Goal: Task Accomplishment & Management: Complete application form

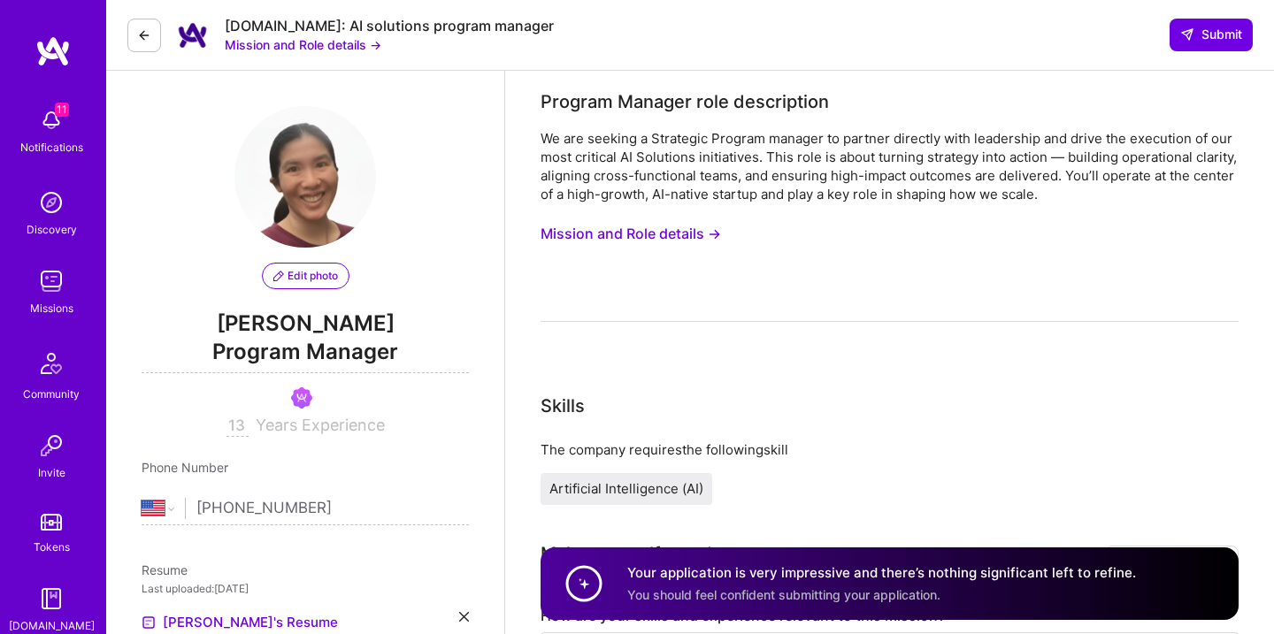
select select "US"
click at [63, 290] on img at bounding box center [51, 281] width 35 height 35
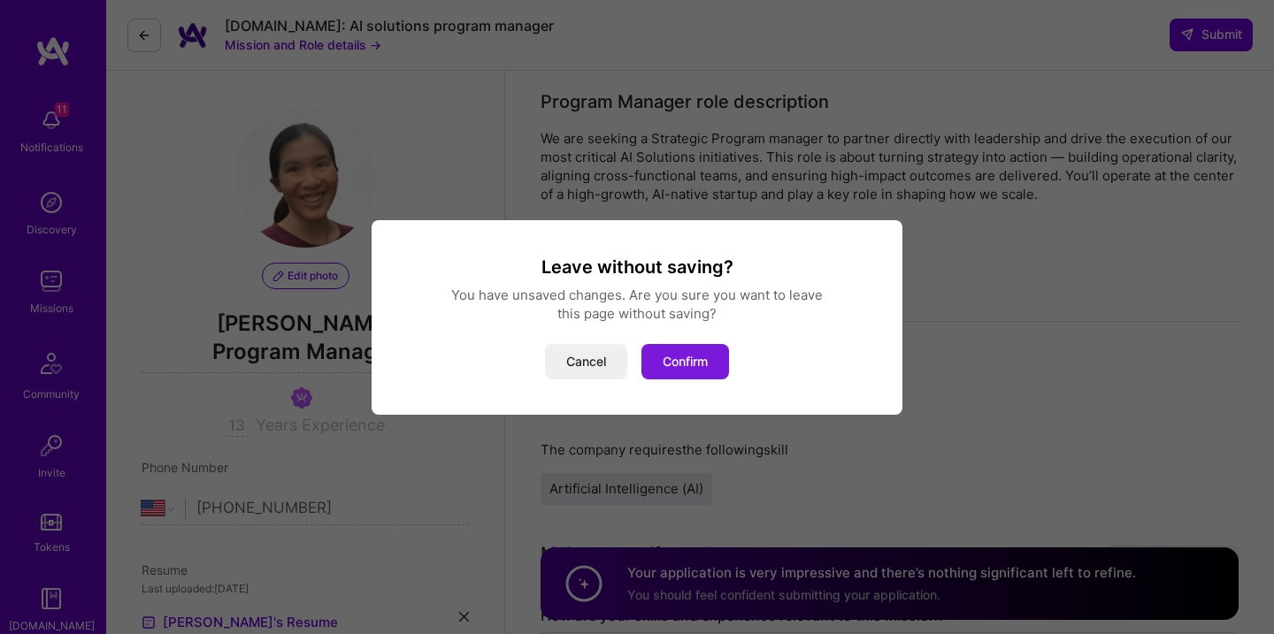
click at [696, 355] on button "Confirm" at bounding box center [685, 361] width 88 height 35
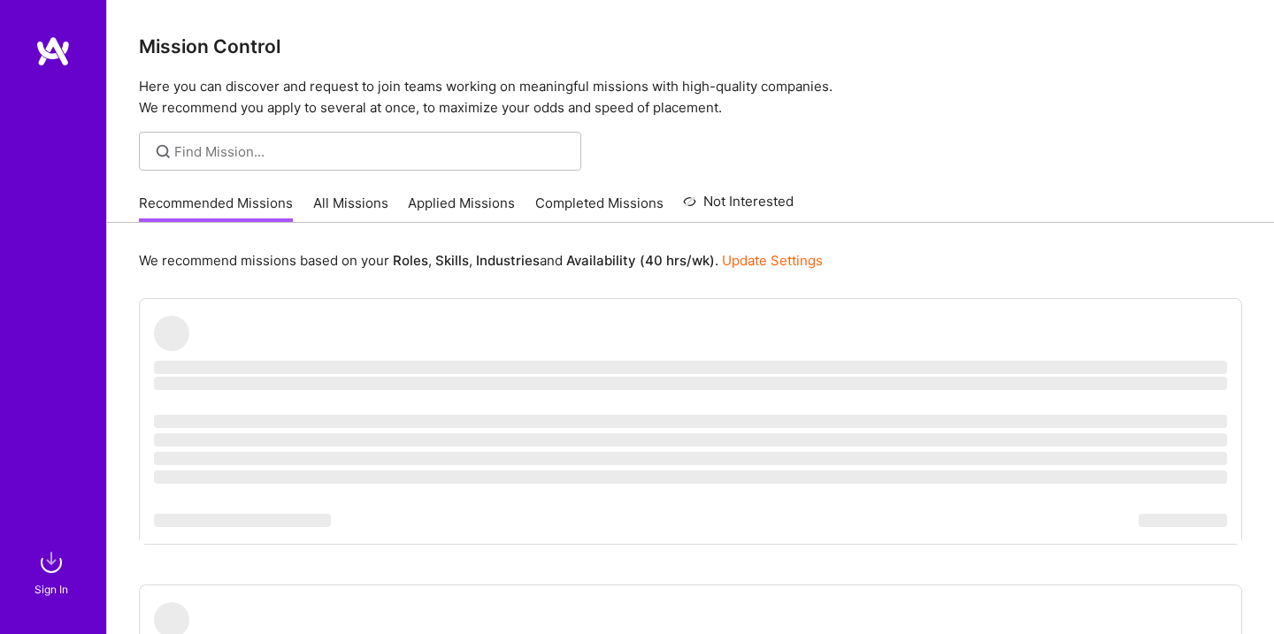
click at [444, 204] on link "Applied Missions" at bounding box center [461, 208] width 107 height 29
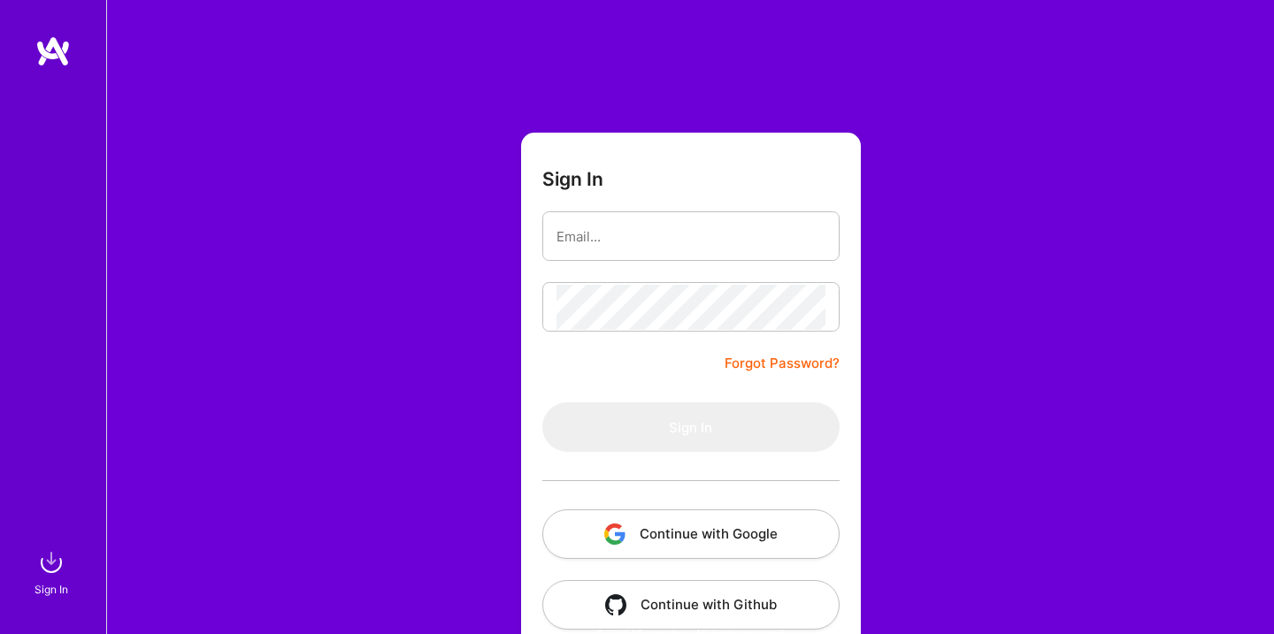
click at [706, 541] on button "Continue with Google" at bounding box center [690, 535] width 297 height 50
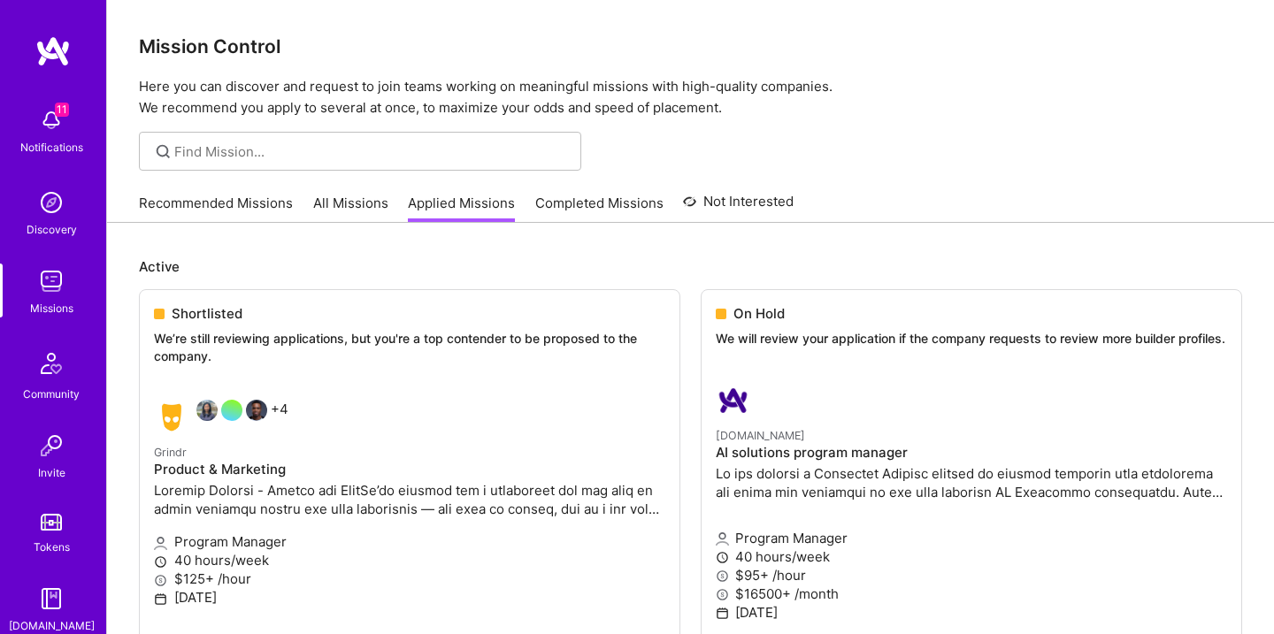
click at [59, 130] on img at bounding box center [51, 120] width 35 height 35
click at [49, 127] on div "11 Notifications Discovery Missions Community Invite Tokens [DOMAIN_NAME]" at bounding box center [53, 367] width 106 height 536
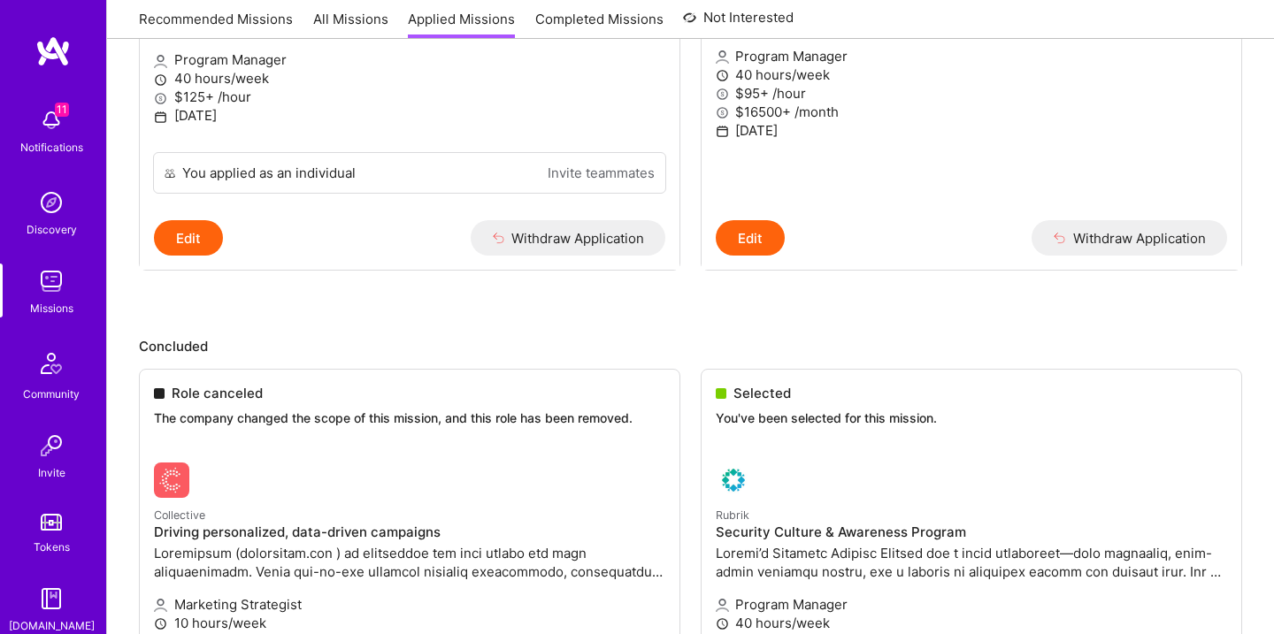
scroll to position [319, 0]
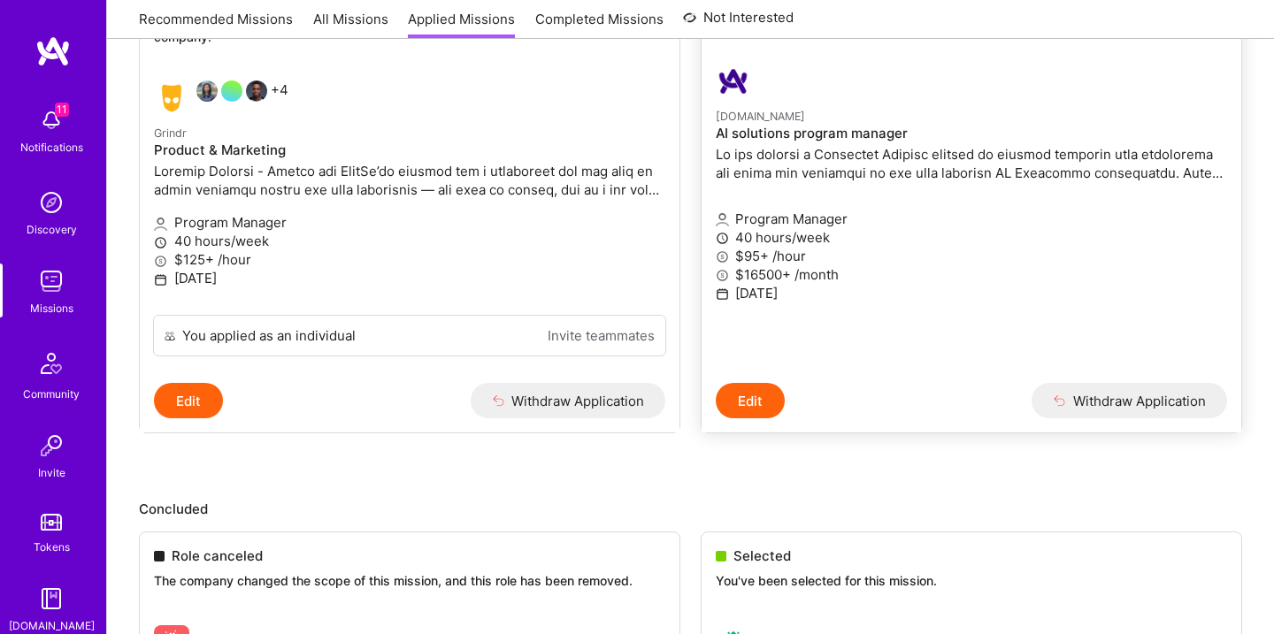
click at [801, 168] on p at bounding box center [971, 163] width 511 height 37
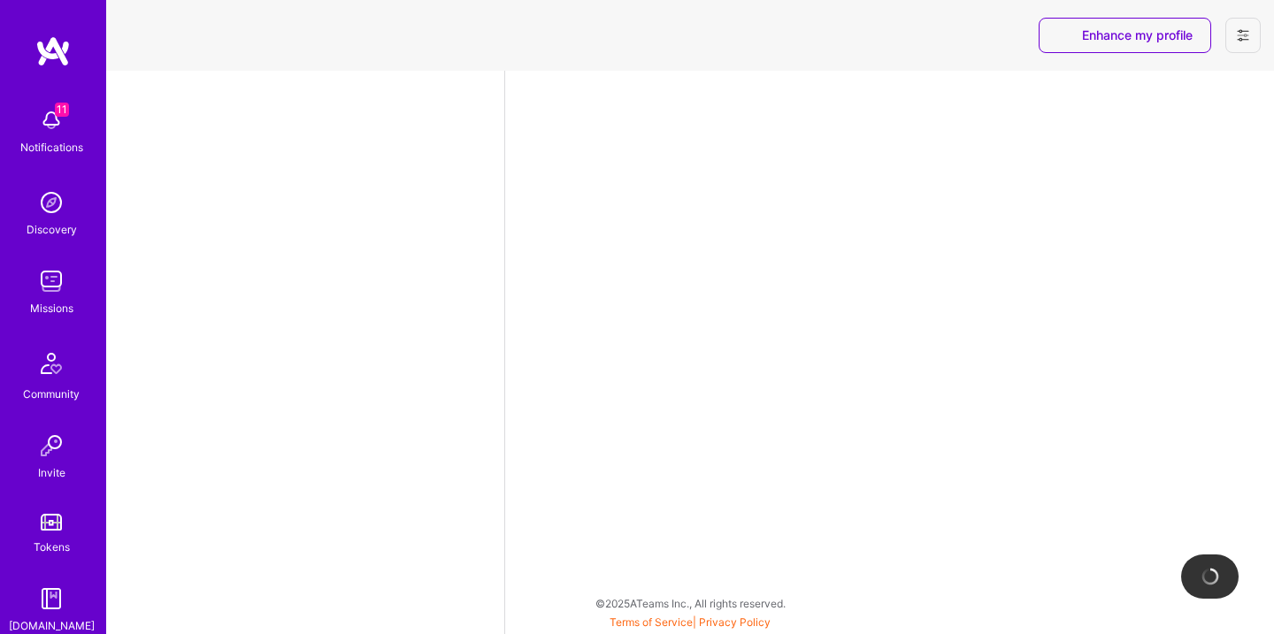
select select "US"
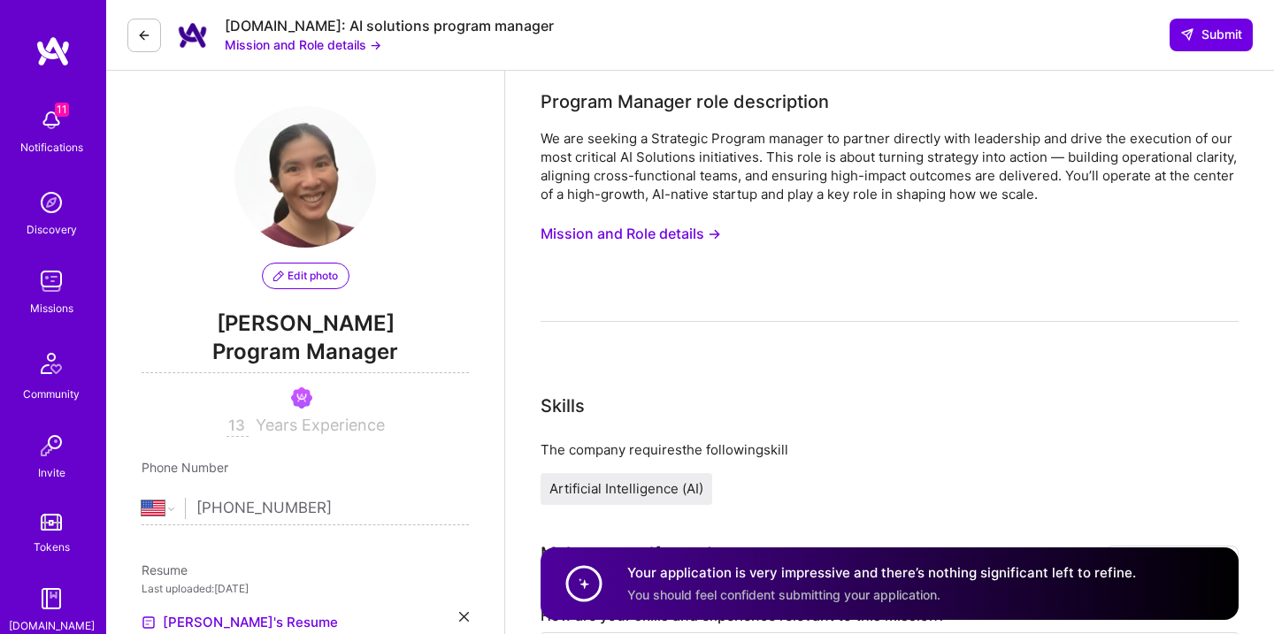
click at [625, 226] on button "Mission and Role details →" at bounding box center [631, 234] width 180 height 33
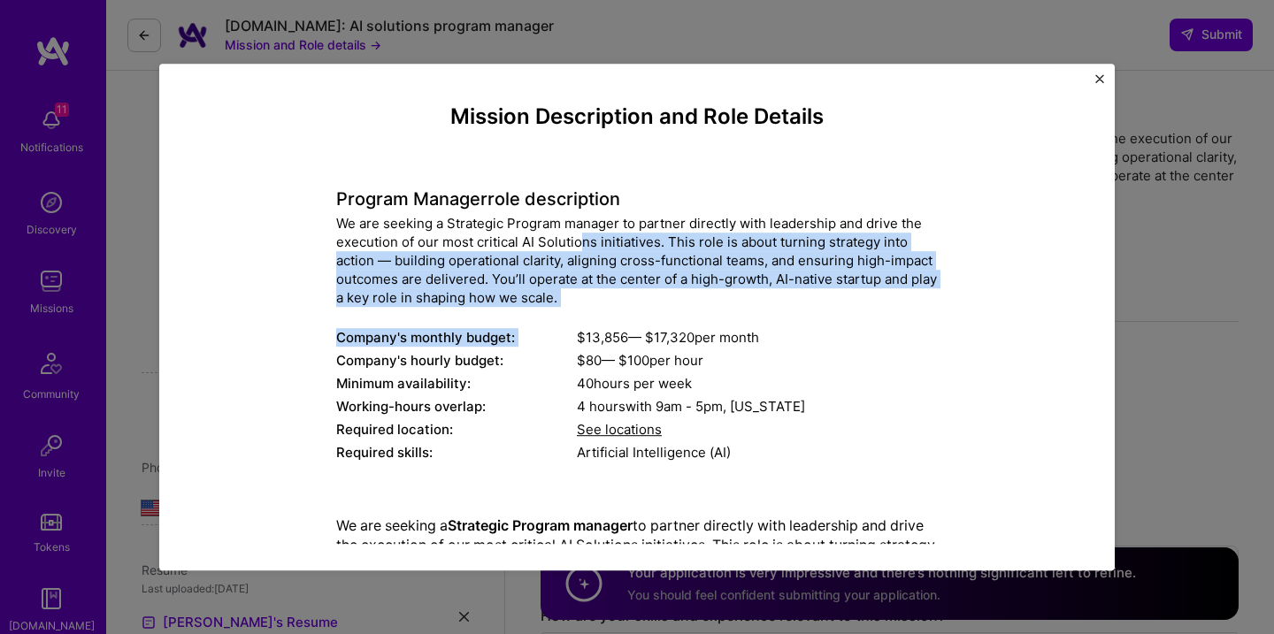
drag, startPoint x: 579, startPoint y: 241, endPoint x: 584, endPoint y: 310, distance: 69.1
click at [584, 310] on div "Program Manager role description We are seeking a Strategic Program manager to …" at bounding box center [637, 316] width 602 height 302
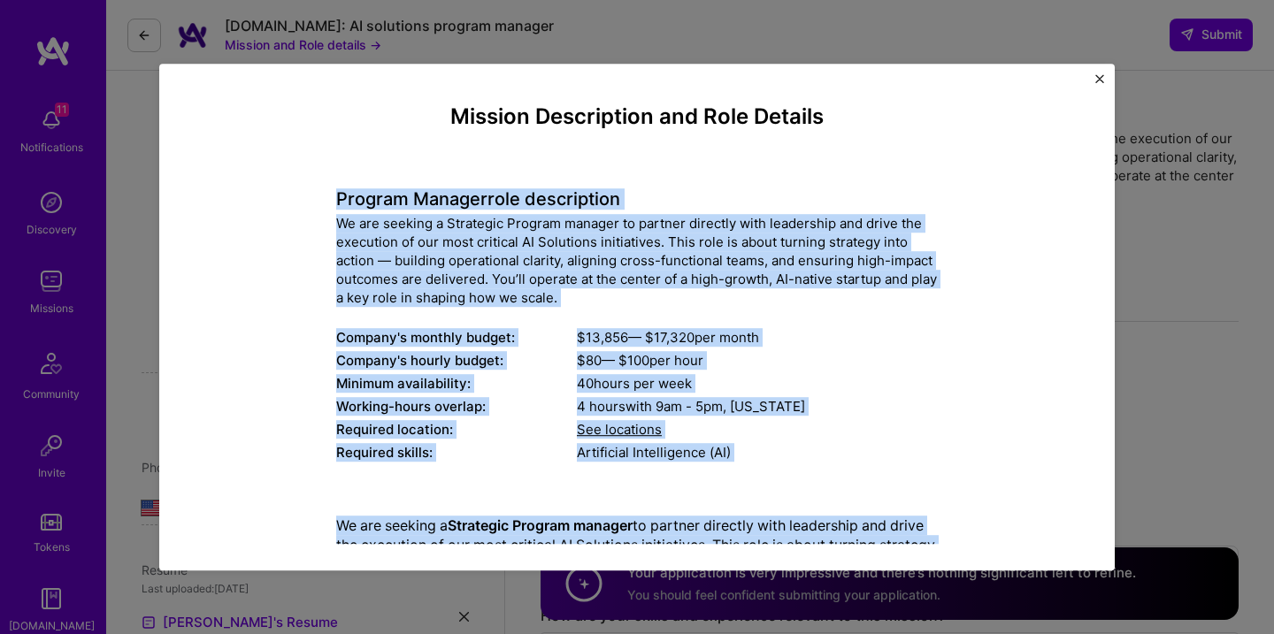
drag, startPoint x: 694, startPoint y: 517, endPoint x: 338, endPoint y: 193, distance: 480.9
copy div "Loremip Dolorsi amet consectetur Ad eli seddoei t Incididun Utlabor etdolor ma …"
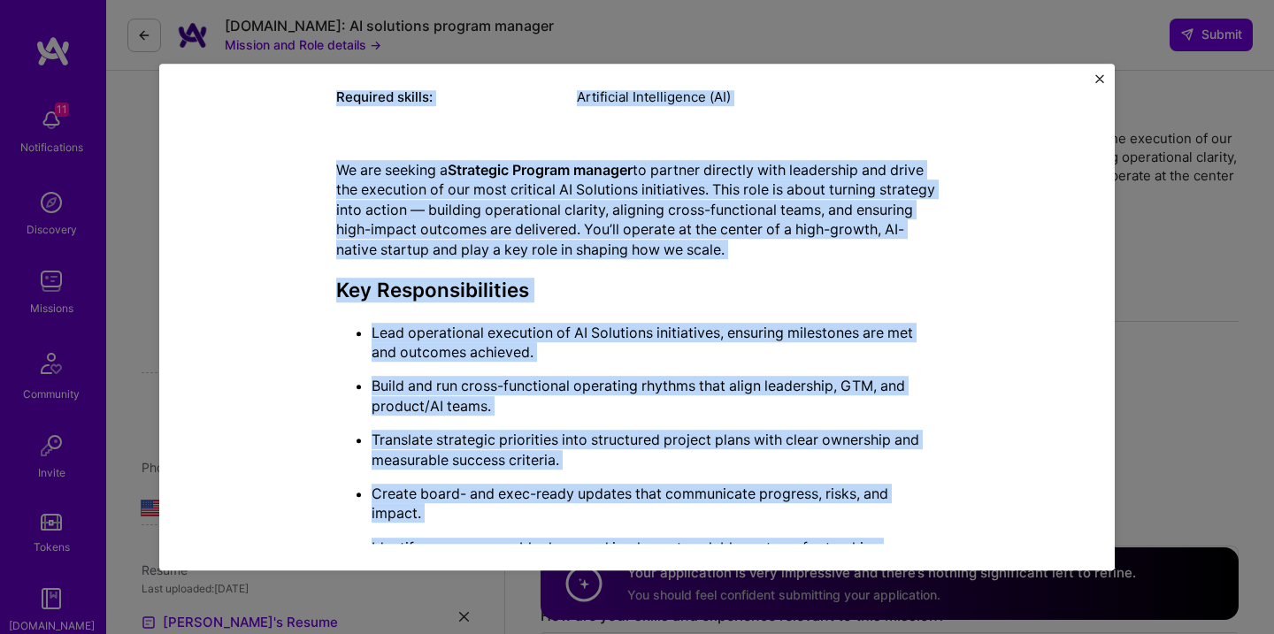
scroll to position [311, 0]
